Goal: Information Seeking & Learning: Learn about a topic

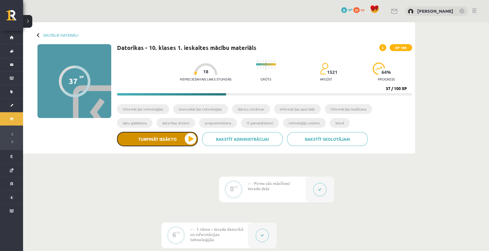
click at [179, 134] on button "Turpināt iesākto" at bounding box center [157, 139] width 81 height 14
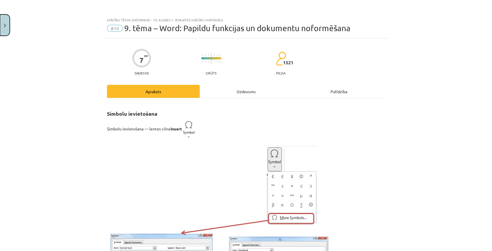
click at [3, 27] on button "Close" at bounding box center [5, 24] width 10 height 21
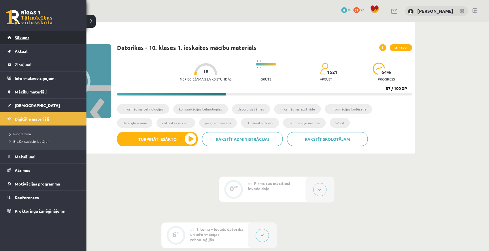
click at [9, 35] on link "Sākums" at bounding box center [43, 37] width 72 height 13
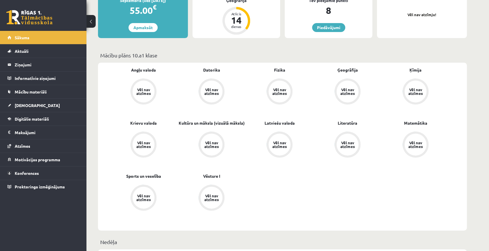
scroll to position [134, 0]
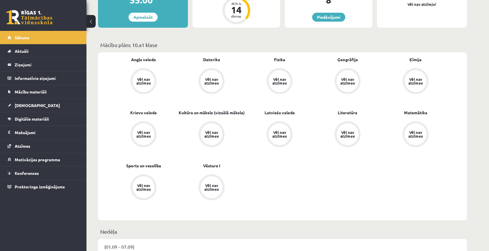
click at [144, 118] on span "Krievu valoda" at bounding box center [143, 116] width 27 height 12
click at [143, 118] on span "Krievu valoda" at bounding box center [143, 116] width 27 height 12
click at [144, 118] on span "Krievu valoda" at bounding box center [143, 116] width 27 height 12
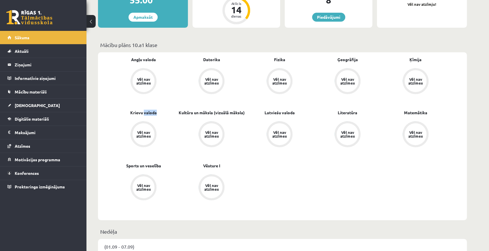
click at [273, 128] on div "Vēl nav atzīmes" at bounding box center [280, 134] width 22 height 22
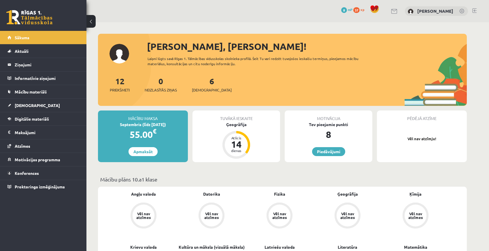
scroll to position [133, 0]
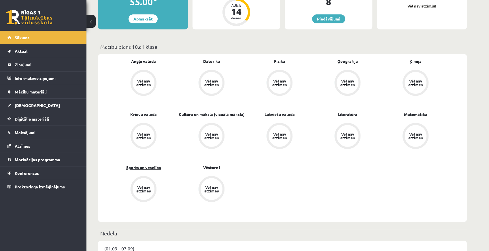
click at [146, 166] on link "Sports un veselība" at bounding box center [143, 167] width 35 height 6
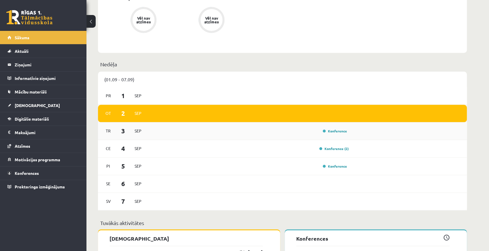
scroll to position [304, 0]
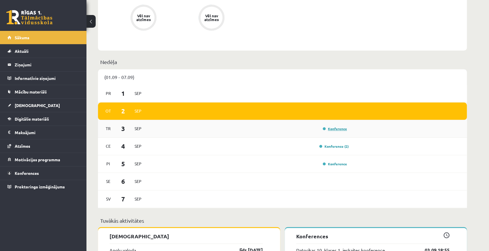
click at [334, 129] on link "Konference" at bounding box center [335, 128] width 24 height 5
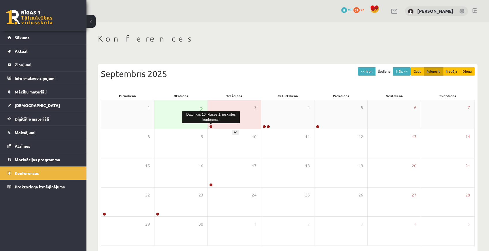
click at [211, 125] on link at bounding box center [210, 126] width 3 height 3
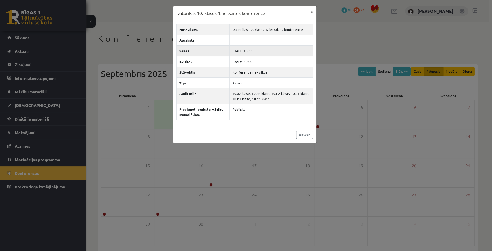
drag, startPoint x: 251, startPoint y: 50, endPoint x: 257, endPoint y: 53, distance: 6.8
click at [260, 52] on td "[DATE] 18:55" at bounding box center [271, 50] width 83 height 11
drag, startPoint x: 250, startPoint y: 61, endPoint x: 259, endPoint y: 61, distance: 9.0
click at [259, 61] on td "2025-09-03 20:00" at bounding box center [271, 61] width 83 height 11
click at [298, 131] on link "Aizvērt" at bounding box center [304, 135] width 17 height 8
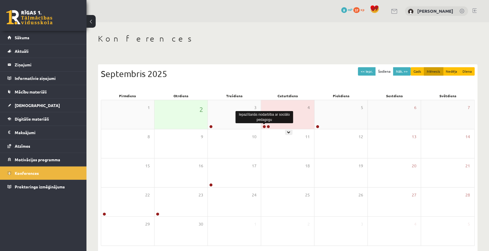
click at [263, 126] on link at bounding box center [264, 126] width 3 height 3
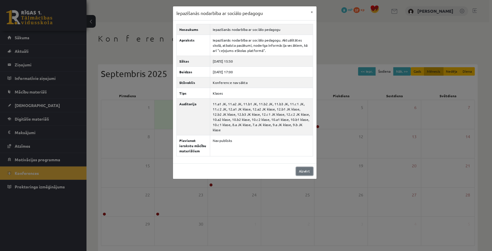
click at [300, 167] on link "Aizvērt" at bounding box center [304, 171] width 17 height 8
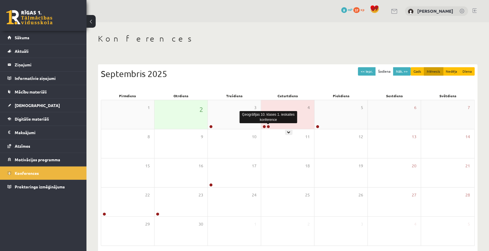
click at [267, 126] on link at bounding box center [268, 126] width 3 height 3
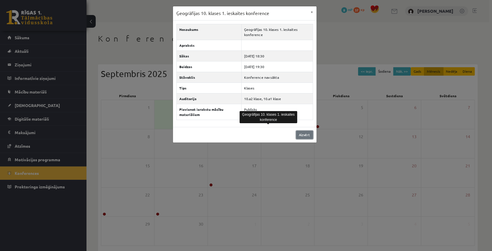
click at [298, 135] on link "Aizvērt" at bounding box center [304, 135] width 17 height 8
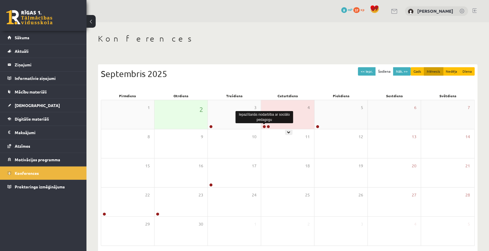
click at [265, 126] on link at bounding box center [264, 126] width 3 height 3
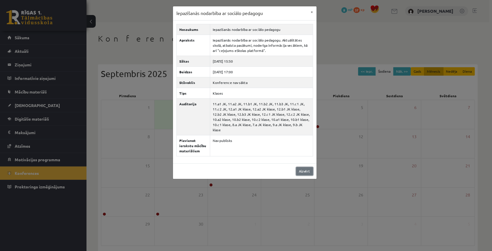
click at [304, 167] on link "Aizvērt" at bounding box center [304, 171] width 17 height 8
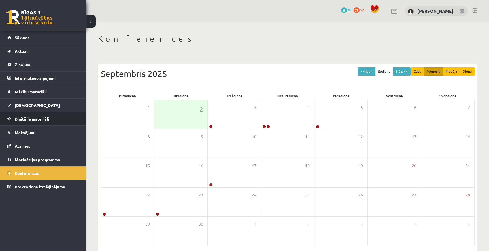
click at [30, 118] on span "Digitālie materiāli" at bounding box center [32, 118] width 34 height 5
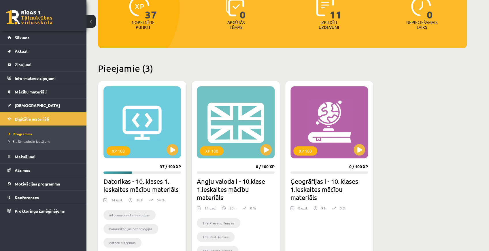
scroll to position [115, 0]
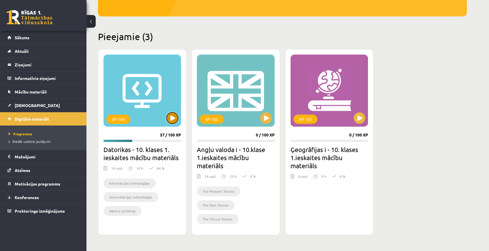
click at [173, 116] on button at bounding box center [173, 118] width 12 height 12
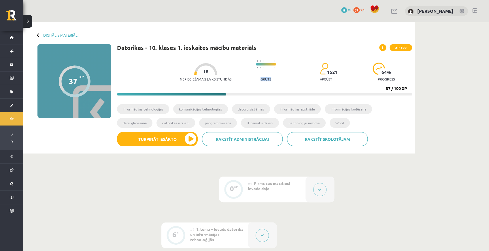
drag, startPoint x: 257, startPoint y: 79, endPoint x: 269, endPoint y: 78, distance: 11.3
click at [269, 78] on div "Grūts" at bounding box center [266, 70] width 20 height 29
drag, startPoint x: 318, startPoint y: 80, endPoint x: 338, endPoint y: 78, distance: 21.0
click at [340, 80] on div "Nepieciešamais laiks stundās 18 Grūts 1521 apgūst 64 % progress" at bounding box center [296, 70] width 232 height 29
drag, startPoint x: 325, startPoint y: 72, endPoint x: 335, endPoint y: 71, distance: 10.1
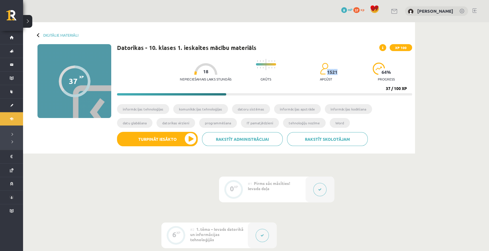
click at [335, 71] on span "1521" at bounding box center [332, 71] width 10 height 5
drag, startPoint x: 377, startPoint y: 78, endPoint x: 395, endPoint y: 78, distance: 17.6
click at [395, 78] on div "64 % progress" at bounding box center [386, 74] width 27 height 22
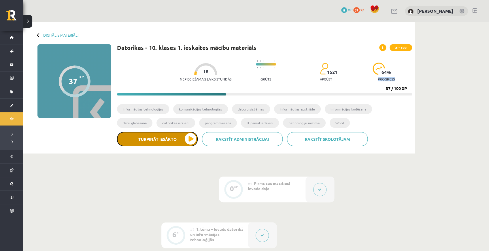
click at [164, 140] on button "Turpināt iesākto" at bounding box center [157, 139] width 81 height 14
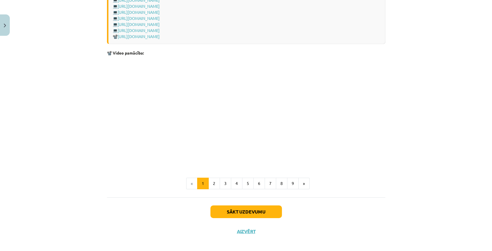
scroll to position [1173, 0]
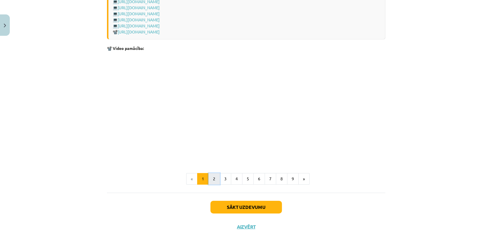
click at [218, 178] on button "2" at bounding box center [214, 179] width 12 height 12
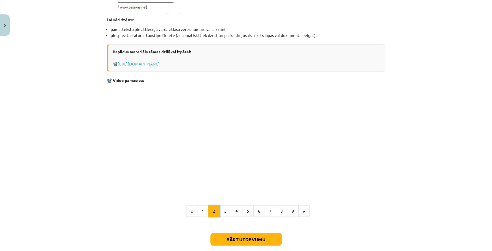
scroll to position [662, 0]
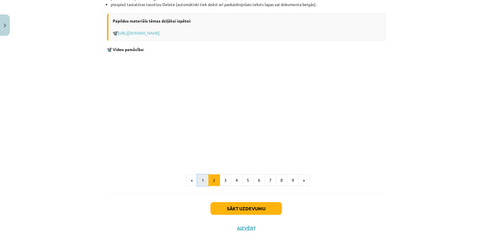
click at [206, 181] on button "1" at bounding box center [203, 180] width 12 height 12
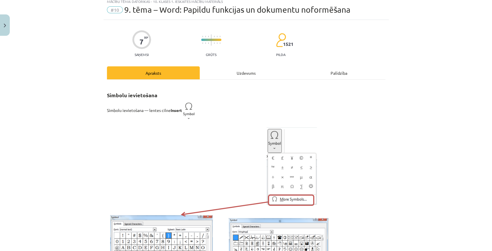
scroll to position [0, 0]
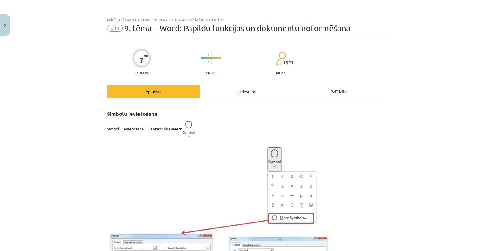
click at [244, 91] on div "Uzdevums" at bounding box center [246, 91] width 93 height 13
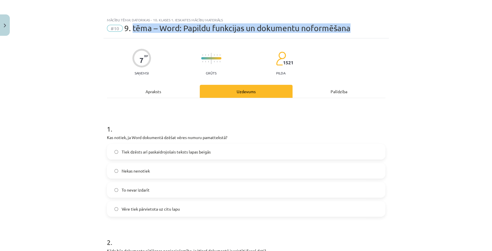
drag, startPoint x: 131, startPoint y: 29, endPoint x: 368, endPoint y: 23, distance: 236.8
click at [368, 23] on div "Mācību tēma: Datorikas - 10. klases 1. ieskaites mācību materiāls #10 9. tēma –…" at bounding box center [245, 26] width 285 height 24
click at [370, 26] on div "#10 9. tēma – Word: Papildu funkcijas un dokumentu noformēšana" at bounding box center [246, 28] width 278 height 9
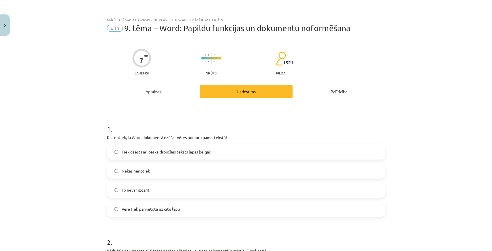
click at [148, 91] on div "Apraksts" at bounding box center [153, 91] width 93 height 13
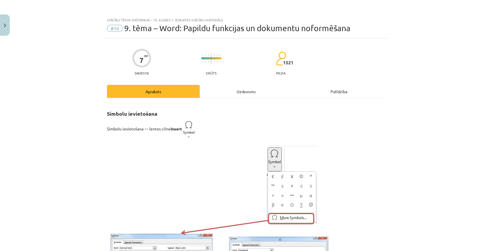
click at [228, 92] on div "Uzdevums" at bounding box center [246, 91] width 93 height 13
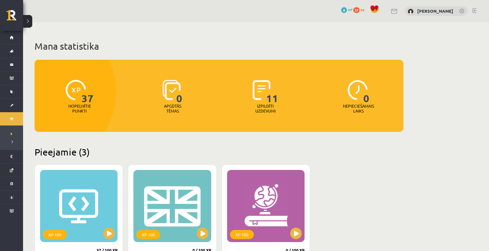
scroll to position [115, 0]
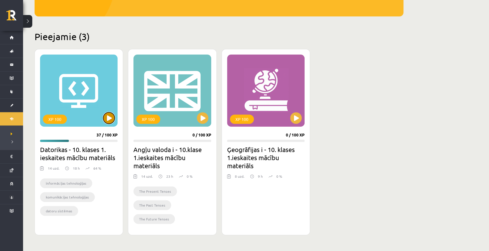
click at [106, 116] on button at bounding box center [109, 118] width 12 height 12
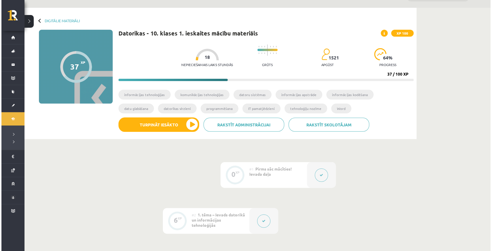
scroll to position [115, 0]
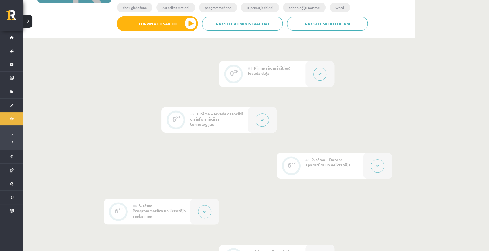
click at [323, 75] on button at bounding box center [319, 73] width 13 height 13
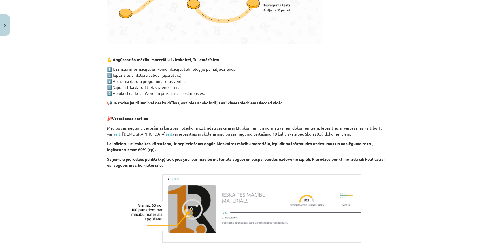
scroll to position [263, 0]
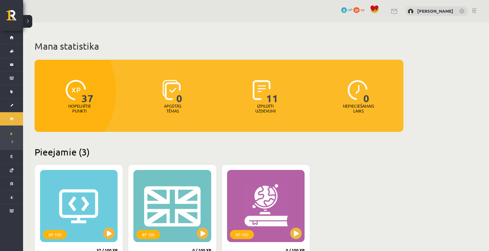
scroll to position [115, 0]
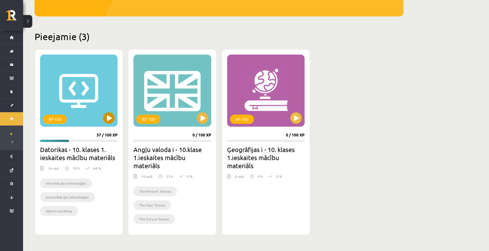
click at [101, 114] on div "XP 100" at bounding box center [79, 90] width 78 height 72
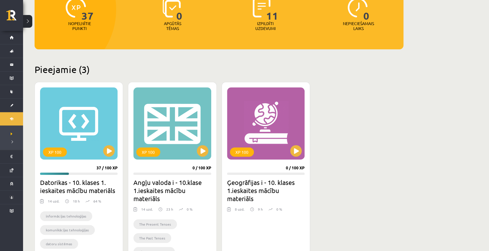
scroll to position [38, 0]
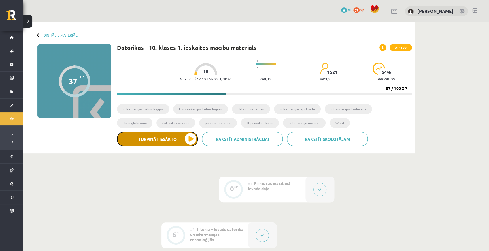
click at [166, 139] on button "Turpināt iesākto" at bounding box center [157, 139] width 81 height 14
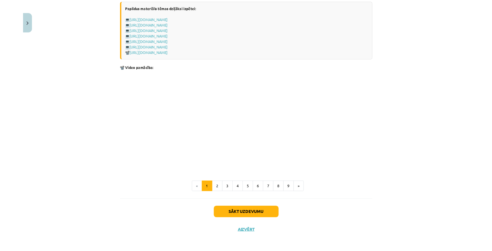
scroll to position [1038, 0]
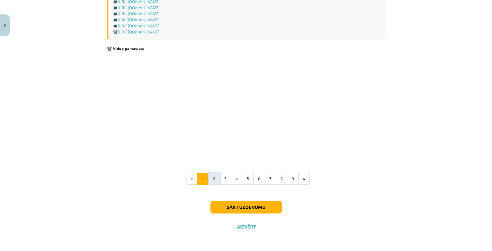
click at [213, 180] on button "2" at bounding box center [214, 179] width 12 height 12
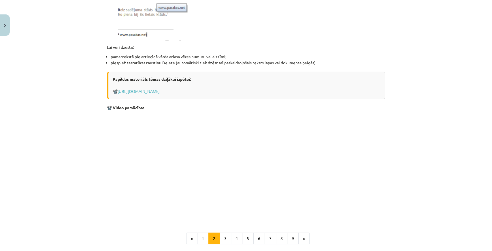
scroll to position [662, 0]
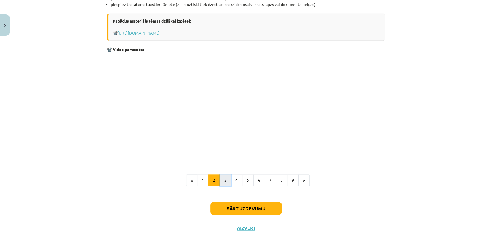
click at [227, 179] on button "3" at bounding box center [226, 180] width 12 height 12
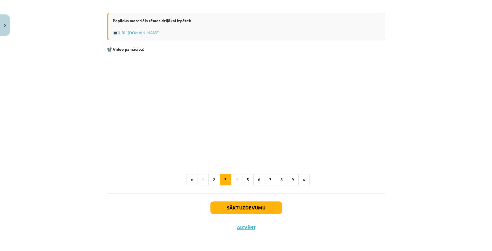
scroll to position [29, 0]
click at [235, 178] on button "4" at bounding box center [237, 180] width 12 height 12
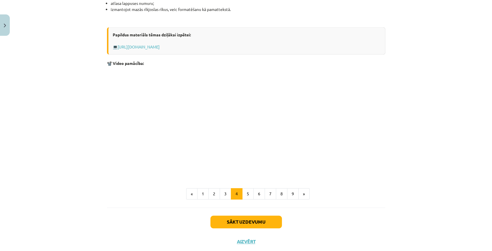
scroll to position [366, 0]
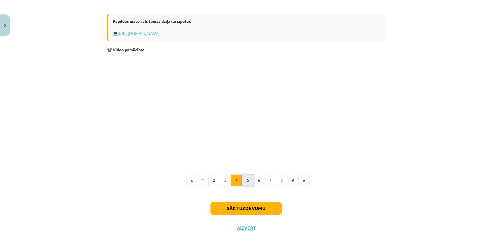
click at [244, 178] on button "5" at bounding box center [248, 180] width 12 height 12
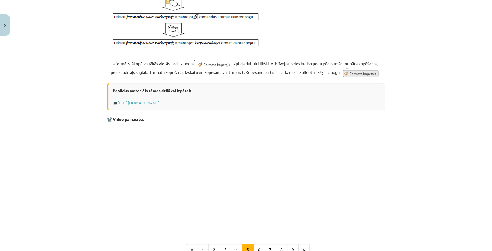
scroll to position [185, 0]
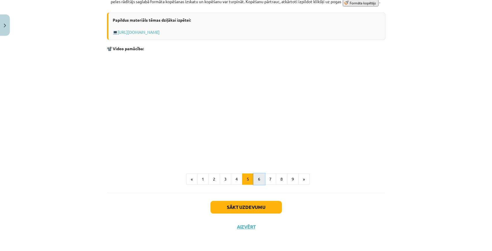
click at [255, 178] on button "6" at bounding box center [259, 179] width 12 height 12
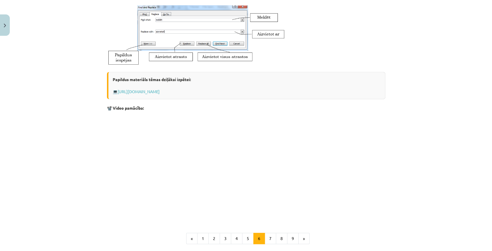
scroll to position [142, 0]
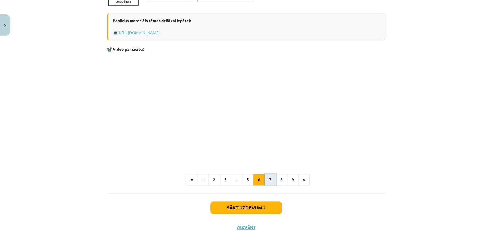
click at [270, 176] on button "7" at bounding box center [271, 180] width 12 height 12
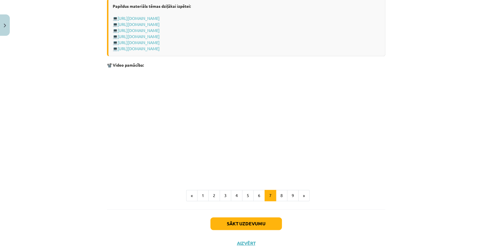
scroll to position [456, 0]
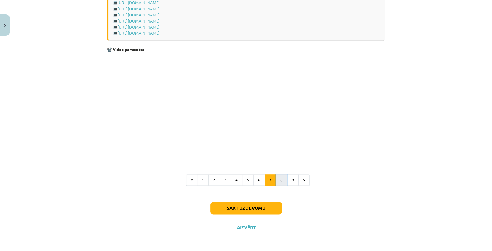
click at [276, 177] on button "8" at bounding box center [282, 180] width 12 height 12
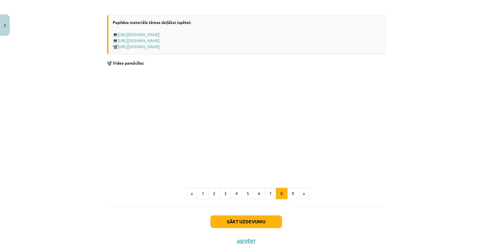
scroll to position [400, 0]
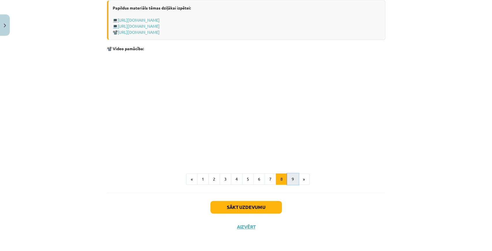
click at [293, 180] on button "9" at bounding box center [293, 179] width 12 height 12
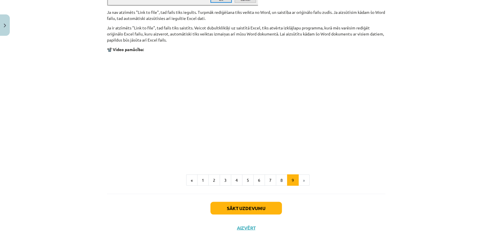
scroll to position [543, 0]
click at [238, 204] on button "Sākt uzdevumu" at bounding box center [245, 208] width 71 height 13
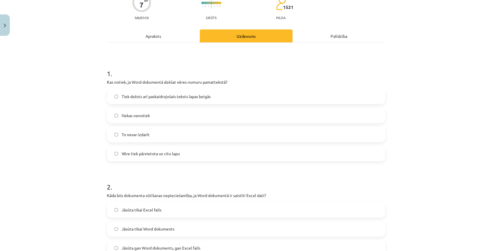
scroll to position [14, 0]
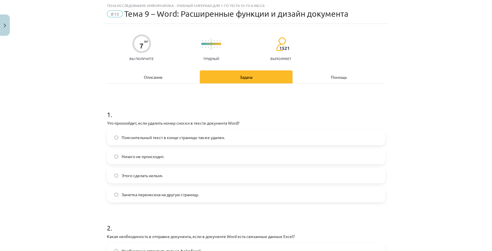
click at [232, 138] on label "Пояснительный текст в конце страницы также удален." at bounding box center [246, 137] width 277 height 14
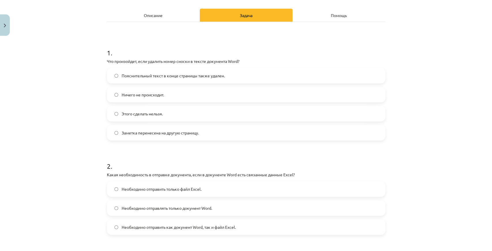
scroll to position [110, 0]
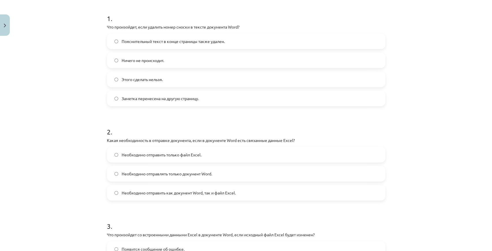
click at [232, 193] on font "Необходимо отправить как документ Word, так и файл Excel." at bounding box center [179, 192] width 114 height 5
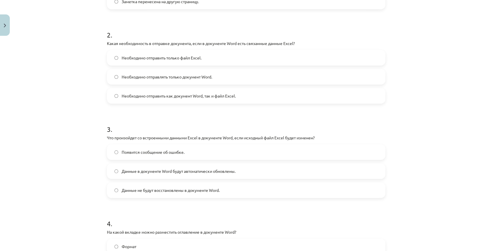
scroll to position [226, 0]
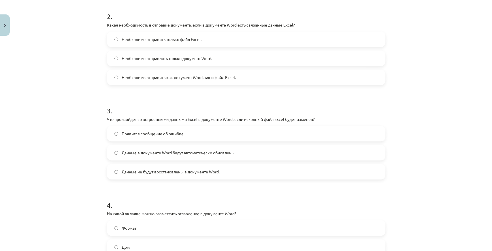
click at [230, 174] on label "Данные не будут восстановлены в документе Word." at bounding box center [246, 171] width 277 height 14
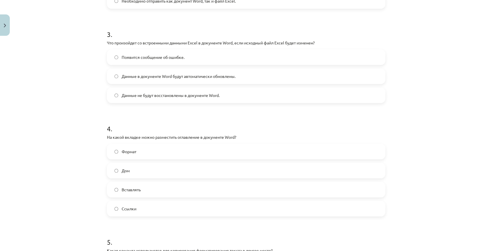
scroll to position [303, 0]
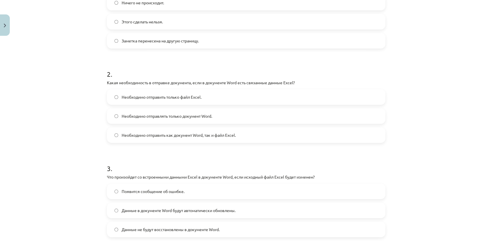
click at [176, 116] on font "Необходимо отправлять только документ Word." at bounding box center [167, 115] width 91 height 5
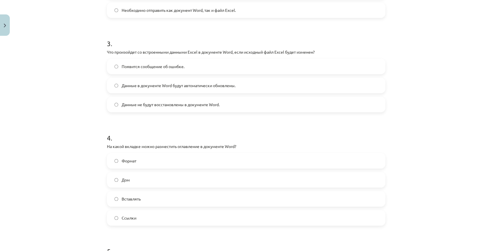
scroll to position [360, 0]
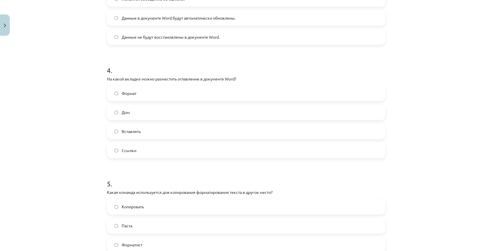
click at [112, 114] on label "Дом" at bounding box center [246, 112] width 277 height 14
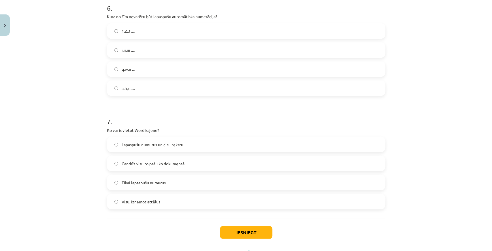
scroll to position [655, 0]
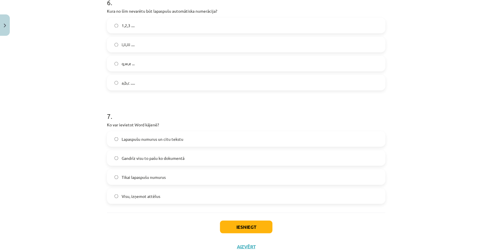
click at [142, 25] on label "1,2,3 ...." at bounding box center [246, 25] width 277 height 14
click at [142, 67] on label "q,w,e ..." at bounding box center [246, 63] width 277 height 14
click at [460, 31] on div "Mācību tēma: Datorikas - 10. klases 1. ieskaites mācību materiāls #10 9. tēma –…" at bounding box center [246, 125] width 492 height 251
click at [432, 69] on div "Mācību tēma: Datorikas - 10. klases 1. ieskaites mācību materiāls #10 9. tēma –…" at bounding box center [246, 125] width 492 height 251
click at [146, 135] on label "Lapaspušu numurus un citu tekstu" at bounding box center [246, 138] width 277 height 14
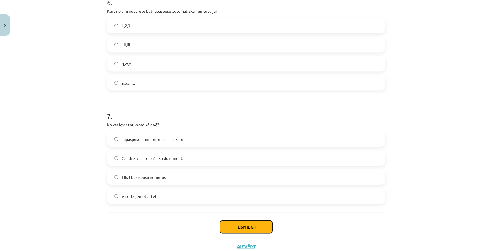
click at [228, 224] on button "Iesniegt" at bounding box center [246, 226] width 52 height 13
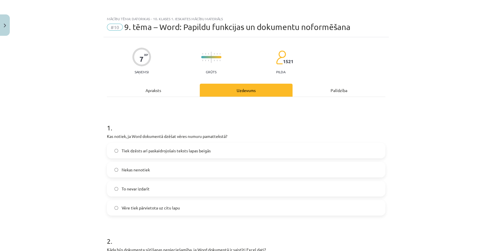
scroll to position [0, 0]
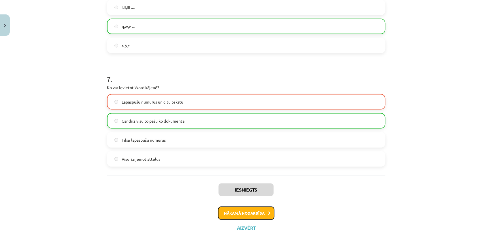
click at [252, 211] on button "Nākamā nodarbība" at bounding box center [246, 212] width 57 height 13
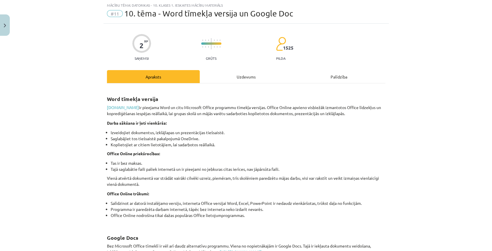
scroll to position [14, 0]
click at [127, 108] on link "[DOMAIN_NAME]" at bounding box center [123, 107] width 32 height 5
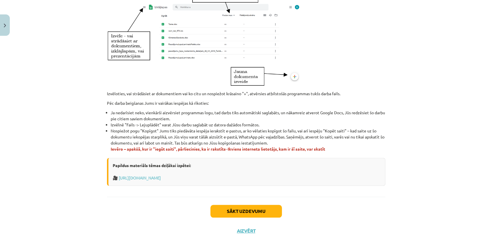
scroll to position [306, 0]
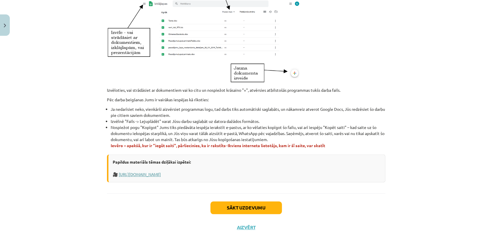
click at [161, 175] on link "[URL][DOMAIN_NAME]" at bounding box center [140, 174] width 42 height 5
click at [251, 207] on button "Sākt uzdevumu" at bounding box center [245, 207] width 71 height 13
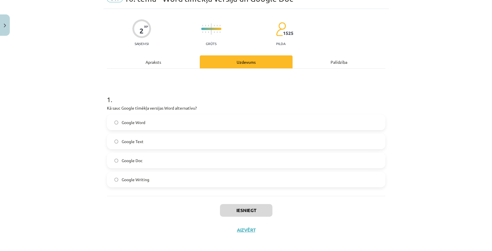
scroll to position [32, 0]
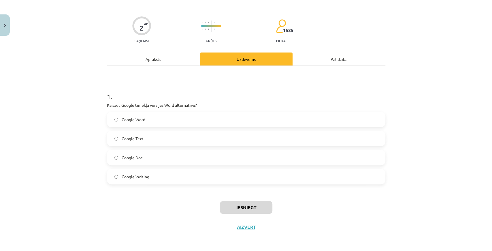
click at [162, 156] on label "Google Doc" at bounding box center [246, 157] width 277 height 14
click at [168, 58] on div "Apraksts" at bounding box center [153, 58] width 93 height 13
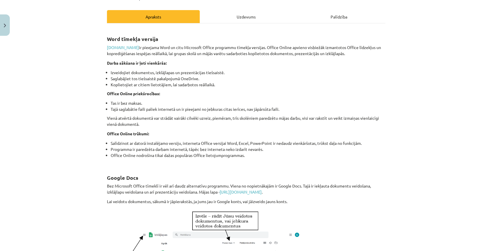
scroll to position [58, 0]
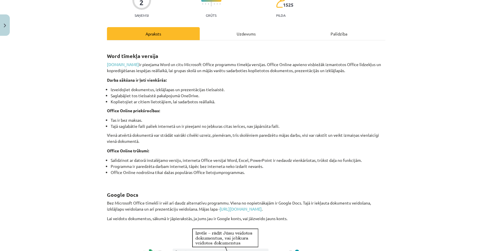
click at [242, 39] on div "Uzdevums" at bounding box center [246, 33] width 93 height 13
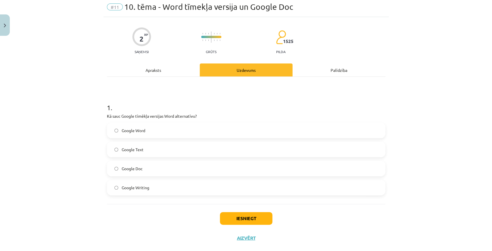
scroll to position [14, 0]
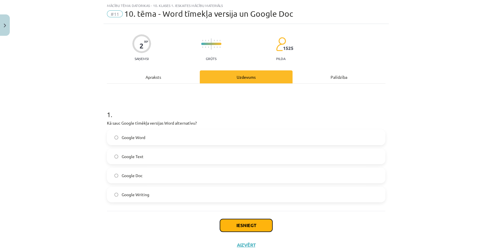
click at [225, 222] on button "Iesniegt" at bounding box center [246, 225] width 52 height 13
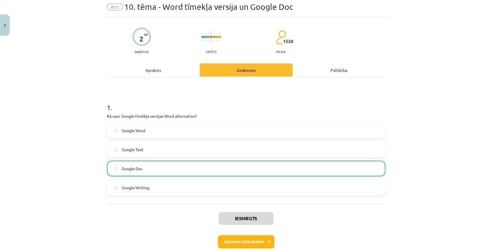
scroll to position [33, 0]
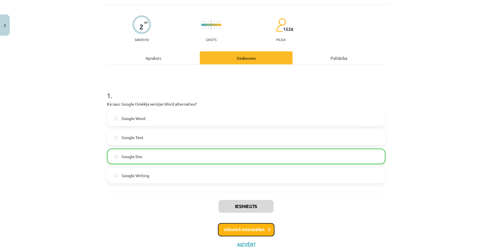
click at [224, 225] on button "Nākamā nodarbība" at bounding box center [246, 229] width 57 height 13
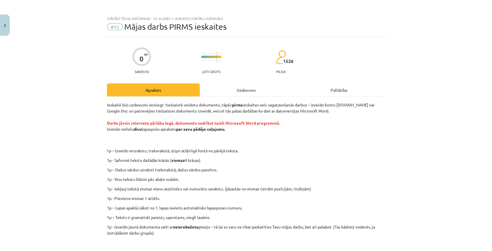
scroll to position [0, 0]
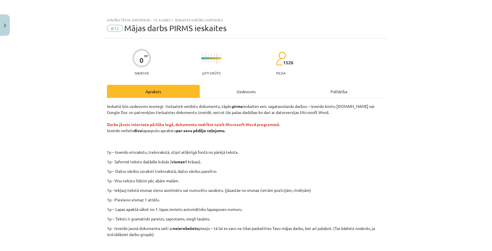
click at [437, 50] on div "Mācību tēma: Datorikas - 10. klases 1. ieskaites mācību materiāls #12 Mājas dar…" at bounding box center [246, 125] width 492 height 251
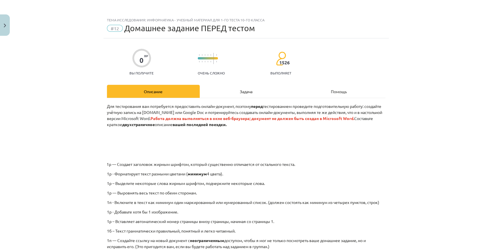
click at [414, 59] on div "Тема исследования: Информатика - учебный материал для 1-го теста 10-го класса #…" at bounding box center [246, 125] width 492 height 251
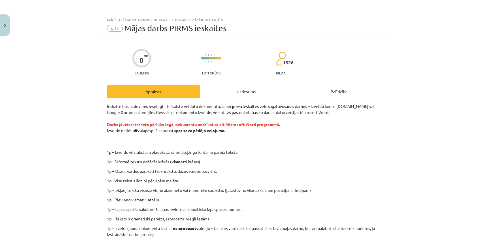
click at [350, 103] on p "Ieskaitē būs uzdevums iesniegt tiešsaistē veidotu dokumentu, tāpēc pirms ieskai…" at bounding box center [246, 124] width 278 height 42
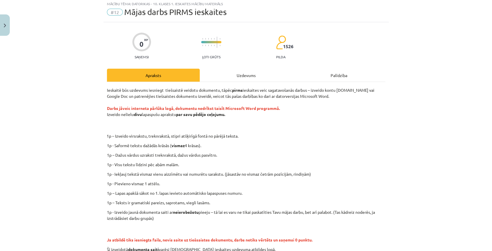
scroll to position [84, 0]
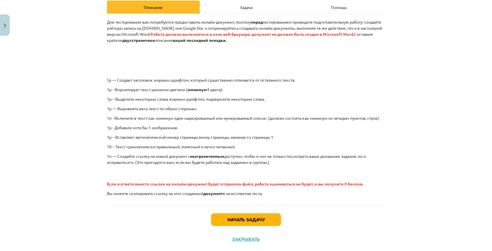
click at [322, 64] on p "Для тестирования вам потребуется предоставить онлайн-документ, поэтому перед те…" at bounding box center [246, 46] width 278 height 54
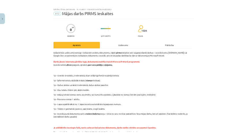
scroll to position [27, 0]
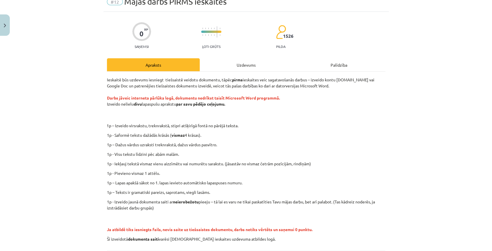
click at [446, 69] on div "Mācību tēma: Datorikas - 10. klases 1. ieskaites mācību materiāls #12 Mājas dar…" at bounding box center [246, 125] width 492 height 251
click at [351, 36] on div "0 XP Saņemsi Ļoti grūts 1526 pilda" at bounding box center [246, 34] width 278 height 30
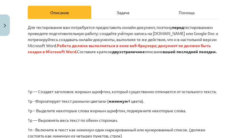
scroll to position [64, 0]
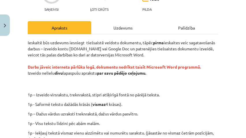
click at [175, 65] on strong "Darbs jāveic interneta pārlūka logā, dokumentu nedrīkst taisīt Microsoft Word p…" at bounding box center [114, 66] width 173 height 5
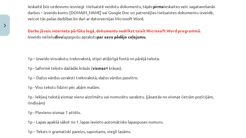
scroll to position [102, 0]
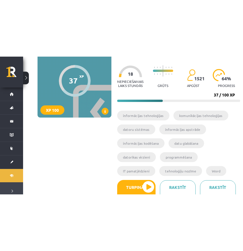
scroll to position [58, 0]
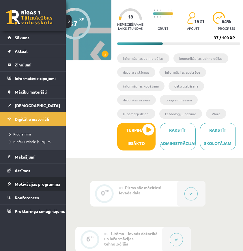
click at [22, 137] on span "Motivācijas programma" at bounding box center [38, 183] width 46 height 5
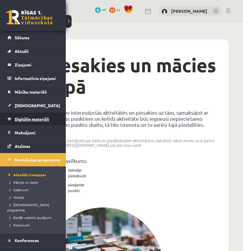
click at [20, 120] on span "Digitālie materiāli" at bounding box center [32, 118] width 34 height 5
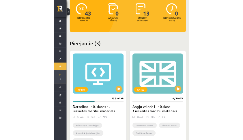
scroll to position [115, 0]
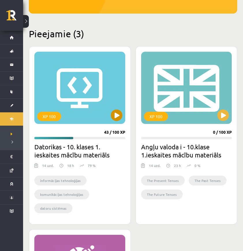
click at [110, 116] on div "XP 100" at bounding box center [79, 88] width 91 height 72
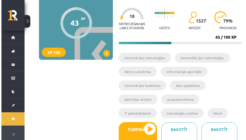
scroll to position [58, 0]
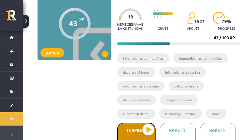
click at [136, 127] on button "Turpināt iesākto" at bounding box center [136, 137] width 38 height 28
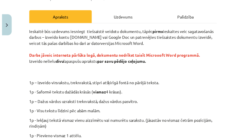
scroll to position [77, 0]
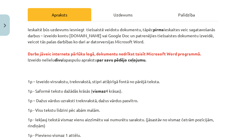
drag, startPoint x: 41, startPoint y: 59, endPoint x: 152, endPoint y: 61, distance: 111.6
click at [152, 61] on p "Ieskaitē būs uzdevums iesniegt tiešsaistē veidotu dokumentu, tāpēc pirms ieskai…" at bounding box center [123, 51] width 190 height 48
copy p "nelielu divu lapaspušu aprakstu par savu pēdējo ceļojumu."
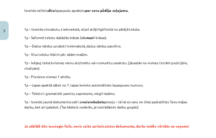
scroll to position [153, 0]
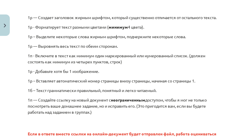
click at [152, 49] on p "1p — Выровнять весь текст по обеим сторонам." at bounding box center [123, 46] width 190 height 6
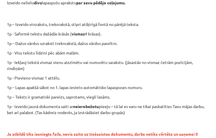
scroll to position [135, 0]
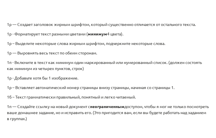
click at [137, 77] on p "1p - Добавьте хотя бы 1 изображение." at bounding box center [108, 78] width 202 height 6
drag, startPoint x: 169, startPoint y: 33, endPoint x: 206, endPoint y: 36, distance: 37.3
click at [170, 33] on p "1p - Форматирует текст разными цветами ( минимум 4 цвета)." at bounding box center [108, 34] width 202 height 6
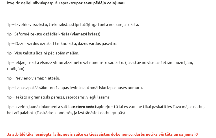
click at [131, 71] on div "Ieskaitē būs uzdevums iesniegt tiešsaistē veidotu dokumentu, tāpēc pirms ieskai…" at bounding box center [108, 60] width 202 height 183
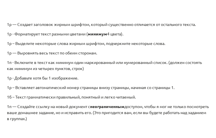
click at [115, 79] on p "1p - Добавьте хотя бы 1 изображение." at bounding box center [108, 78] width 202 height 6
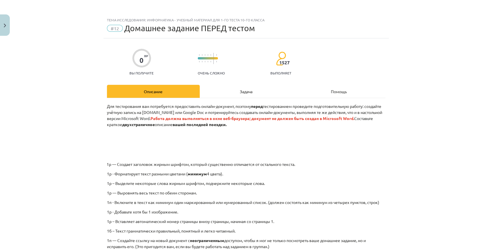
scroll to position [0, 0]
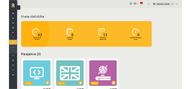
scroll to position [118, 0]
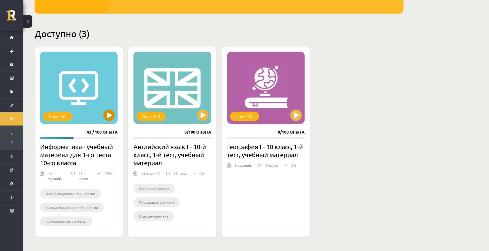
click at [106, 101] on div "Опыт 100" at bounding box center [79, 88] width 78 height 72
click at [91, 113] on div "Опыт 100" at bounding box center [79, 88] width 78 height 72
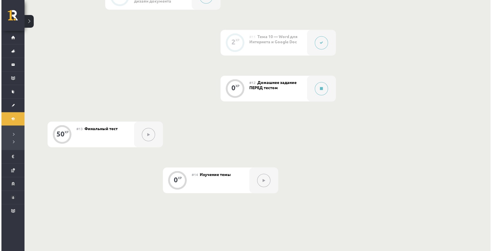
scroll to position [634, 0]
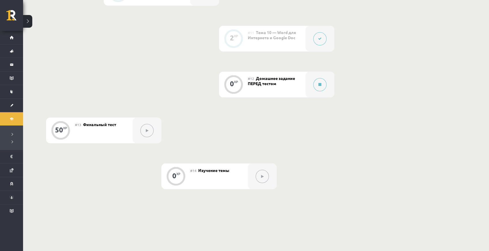
click at [194, 40] on div at bounding box center [320, 39] width 29 height 26
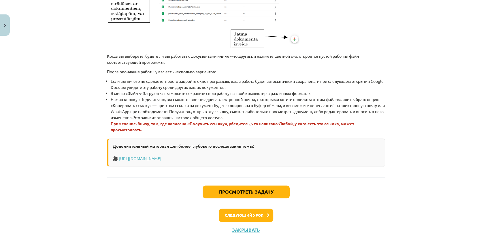
scroll to position [360, 0]
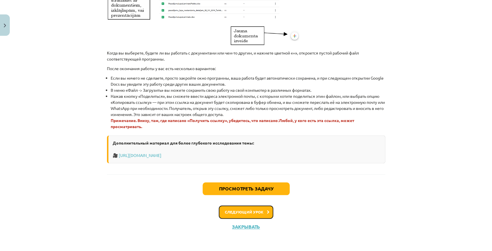
click at [194, 89] on button "Следующий урок" at bounding box center [246, 211] width 54 height 13
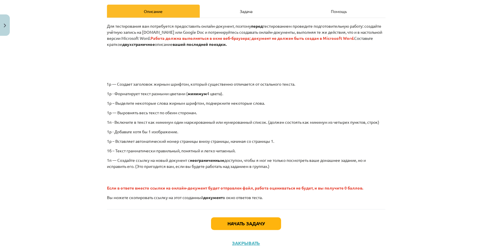
scroll to position [96, 0]
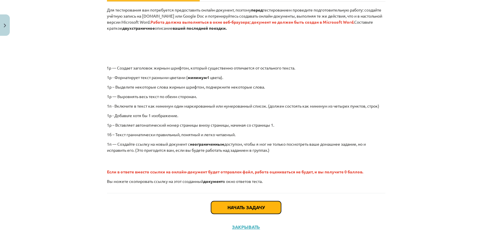
click at [194, 89] on font "Начать задачу" at bounding box center [245, 207] width 37 height 6
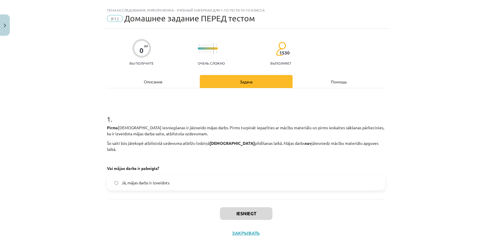
scroll to position [16, 0]
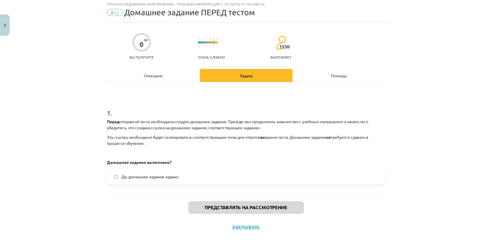
click at [173, 89] on font "Да, домашнее задание задано." at bounding box center [150, 176] width 57 height 5
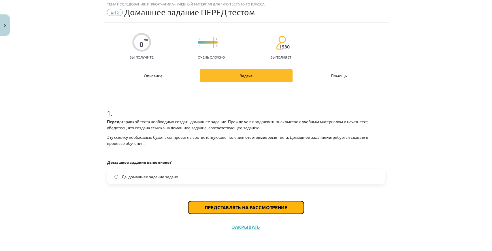
click at [194, 89] on font "Представлять на рассмотрение" at bounding box center [246, 207] width 83 height 6
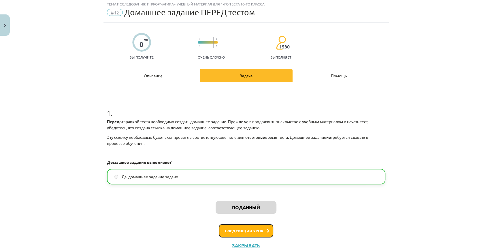
click at [194, 89] on font "Следующий урок" at bounding box center [244, 230] width 39 height 5
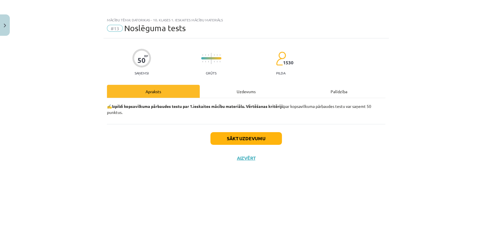
scroll to position [605, 0]
click at [194, 89] on div "✍️ Izpildi kopsavilkuma pārbaudes testu par 1.ieskaites mācību materiālu. Vērtē…" at bounding box center [246, 111] width 278 height 26
drag, startPoint x: 153, startPoint y: 105, endPoint x: 295, endPoint y: 120, distance: 142.9
click at [194, 89] on div "✍️ Izpildi kopsavilkuma pārbaudes testu par 1.ieskaites mācību materiālu. Vērtē…" at bounding box center [246, 111] width 278 height 26
